Goal: Navigation & Orientation: Find specific page/section

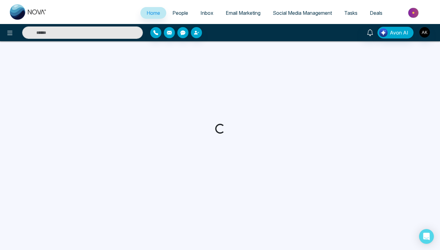
select select "*"
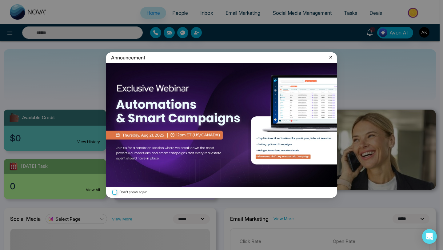
click at [330, 57] on icon at bounding box center [331, 57] width 6 height 6
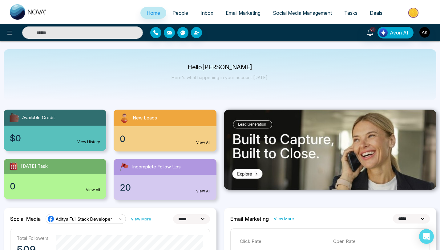
click at [177, 16] on link "People" at bounding box center [180, 13] width 28 height 12
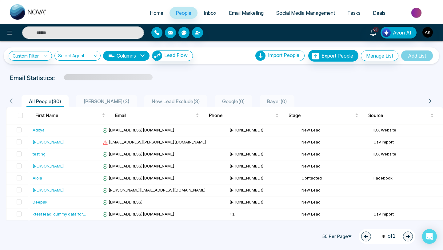
click at [237, 15] on span "Email Marketing" at bounding box center [246, 13] width 35 height 6
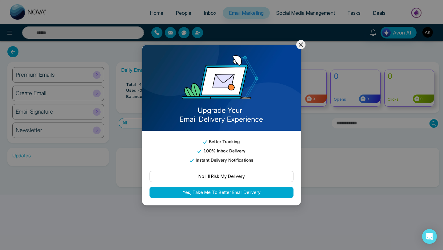
click at [302, 48] on icon at bounding box center [300, 44] width 7 height 7
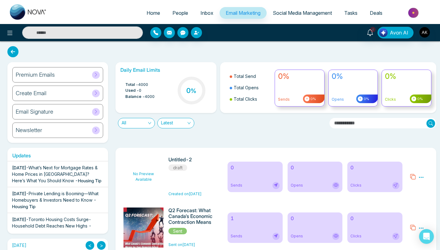
click at [157, 13] on link "Home" at bounding box center [153, 13] width 26 height 12
select select "*"
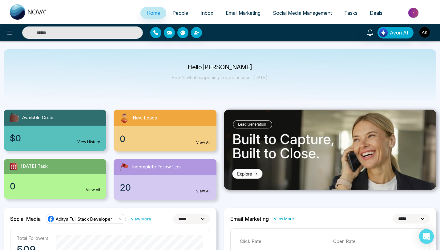
click at [175, 13] on span "People" at bounding box center [180, 13] width 16 height 6
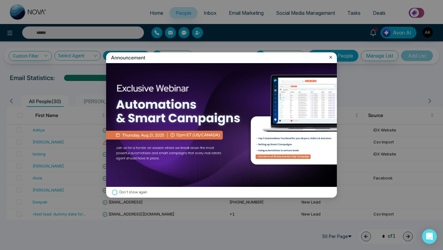
click at [332, 58] on icon at bounding box center [331, 57] width 6 height 6
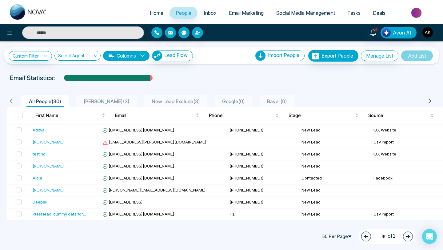
click at [300, 11] on span "Social Media Management" at bounding box center [305, 13] width 59 height 6
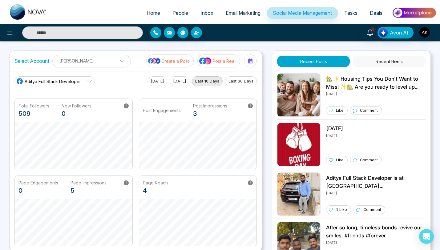
click at [357, 13] on link "Tasks" at bounding box center [351, 13] width 26 height 12
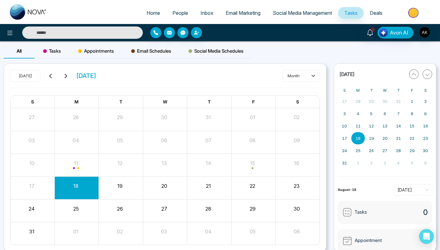
click at [377, 15] on span "Deals" at bounding box center [376, 13] width 13 height 6
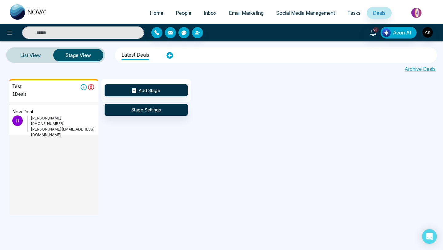
click at [153, 13] on span "Home" at bounding box center [157, 13] width 14 height 6
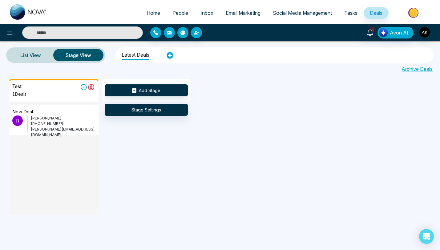
select select "*"
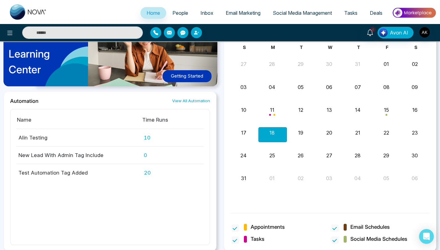
scroll to position [567, 0]
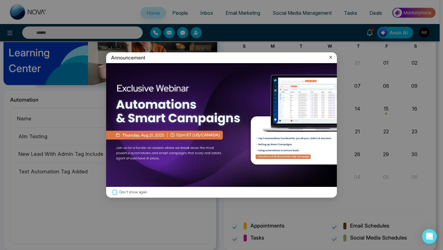
click at [333, 57] on icon at bounding box center [331, 57] width 6 height 6
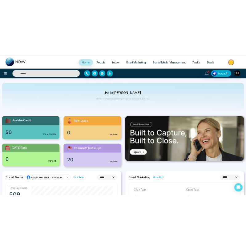
scroll to position [0, 0]
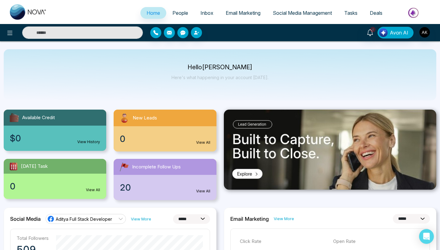
click at [172, 11] on span "People" at bounding box center [180, 13] width 16 height 6
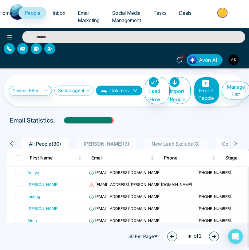
click at [86, 15] on span "Email Marketing" at bounding box center [89, 17] width 22 height 14
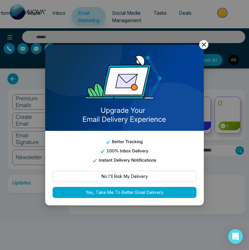
click at [204, 87] on div "Better Tracking 100% Inbox Delivery Instant Delivery Notifications No I'll Risk…" at bounding box center [125, 125] width 160 height 162
click at [204, 45] on icon at bounding box center [204, 44] width 4 height 4
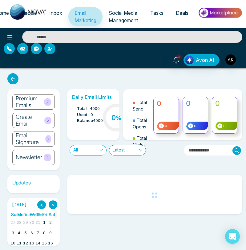
click at [111, 17] on link "Social Media Management" at bounding box center [124, 16] width 42 height 19
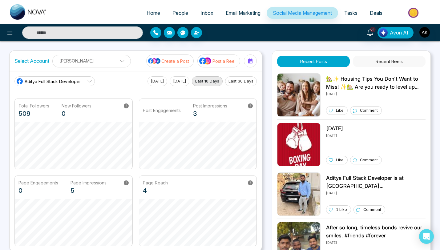
click at [147, 14] on span "Home" at bounding box center [154, 13] width 14 height 6
select select "*"
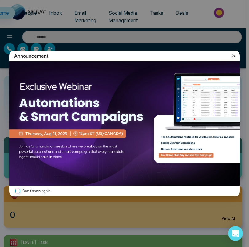
click at [234, 55] on icon at bounding box center [234, 56] width 6 height 6
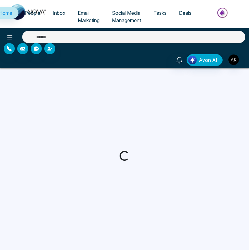
select select "*"
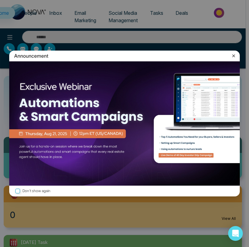
click at [236, 55] on icon at bounding box center [234, 56] width 6 height 6
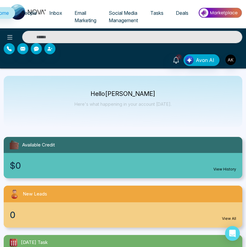
click at [54, 12] on span "Inbox" at bounding box center [55, 13] width 13 height 6
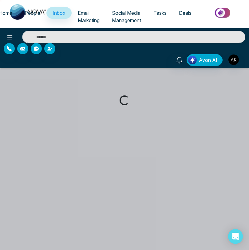
click at [82, 16] on link "Email Marketing" at bounding box center [89, 16] width 34 height 19
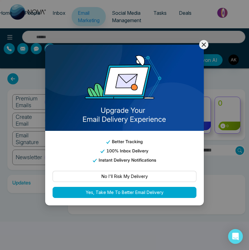
click at [203, 43] on icon at bounding box center [203, 44] width 7 height 7
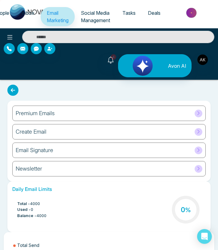
click at [97, 15] on span "Social Media Management" at bounding box center [95, 17] width 29 height 14
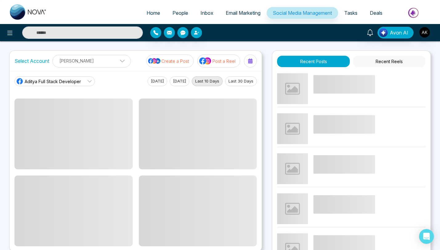
click at [148, 11] on span "Home" at bounding box center [154, 13] width 14 height 6
select select "*"
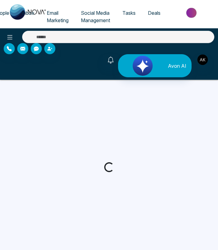
click at [2, 14] on span "People" at bounding box center [2, 13] width 16 height 6
click at [100, 16] on link "Social Media Management" at bounding box center [96, 16] width 42 height 19
click at [58, 19] on span "Email Marketing" at bounding box center [58, 17] width 22 height 14
click at [3, 14] on span "People" at bounding box center [2, 13] width 16 height 6
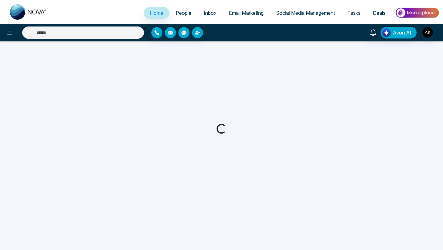
click at [182, 13] on span "People" at bounding box center [184, 13] width 16 height 6
select select "*"
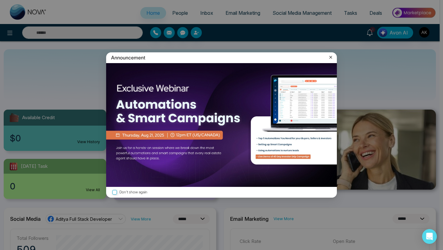
click at [331, 55] on icon at bounding box center [331, 57] width 6 height 6
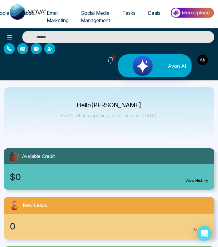
click at [100, 13] on span "Social Media Management" at bounding box center [95, 17] width 29 height 14
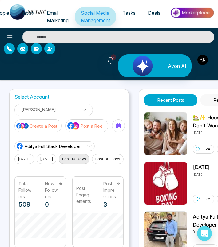
click at [55, 17] on span "Email Marketing" at bounding box center [58, 17] width 22 height 14
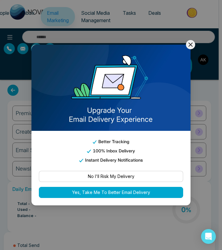
click at [188, 87] on img at bounding box center [110, 88] width 159 height 86
click at [191, 43] on icon at bounding box center [190, 44] width 7 height 7
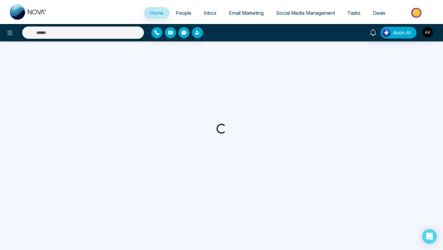
select select "*"
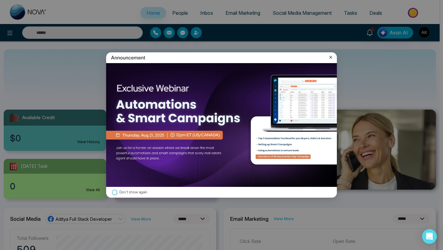
click at [332, 57] on icon at bounding box center [331, 57] width 6 height 6
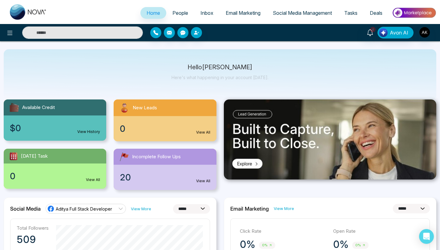
scroll to position [10, 0]
click at [173, 10] on span "People" at bounding box center [180, 13] width 16 height 6
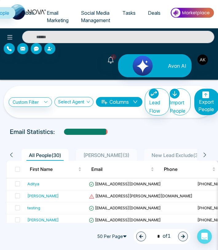
click at [101, 17] on span "Social Media Management" at bounding box center [95, 17] width 29 height 14
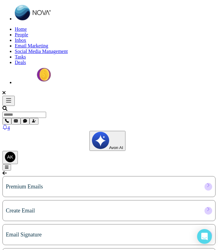
click at [15, 32] on span "People" at bounding box center [22, 34] width 14 height 5
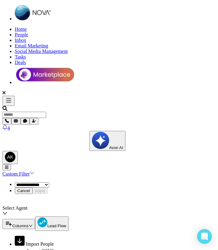
scroll to position [9, 0]
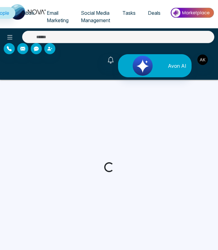
click at [95, 14] on span "Social Media Management" at bounding box center [95, 17] width 29 height 14
click at [51, 17] on link "Email Marketing" at bounding box center [58, 16] width 34 height 19
